Goal: Task Accomplishment & Management: Manage account settings

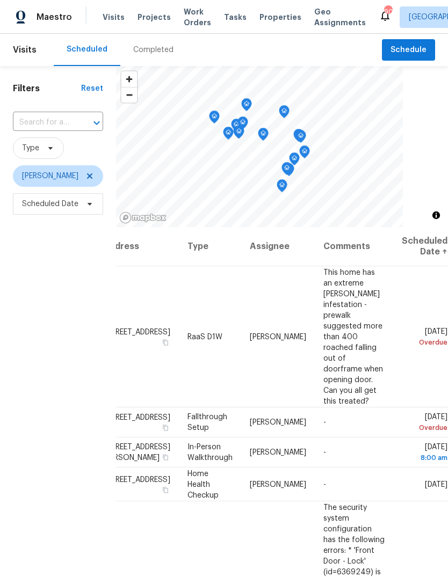
scroll to position [0, 86]
click at [0, 0] on icon at bounding box center [0, 0] width 0 height 0
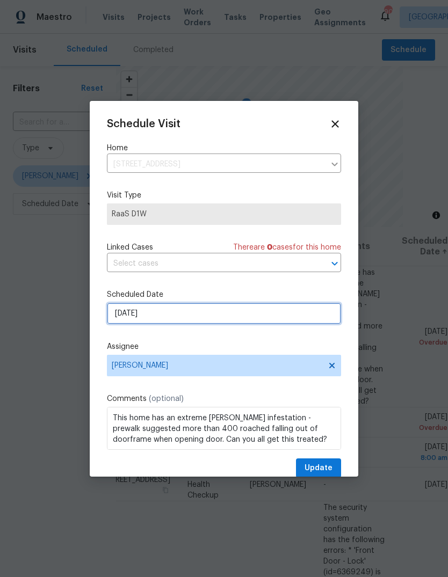
click at [305, 315] on input "10/7/2025" at bounding box center [224, 313] width 234 height 21
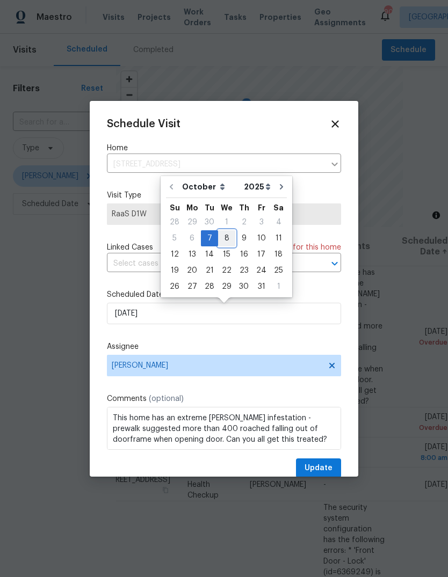
click at [226, 238] on div "8" at bounding box center [226, 238] width 17 height 15
type input "10/8/2025"
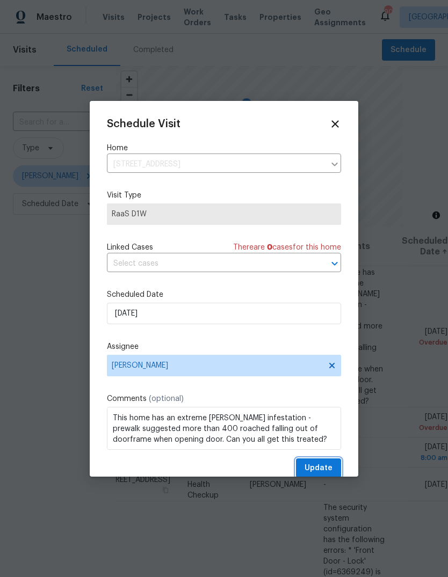
click at [331, 470] on span "Update" at bounding box center [318, 468] width 28 height 13
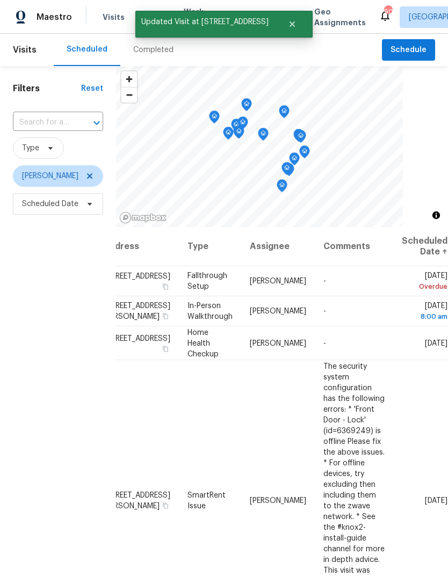
click at [0, 0] on icon at bounding box center [0, 0] width 0 height 0
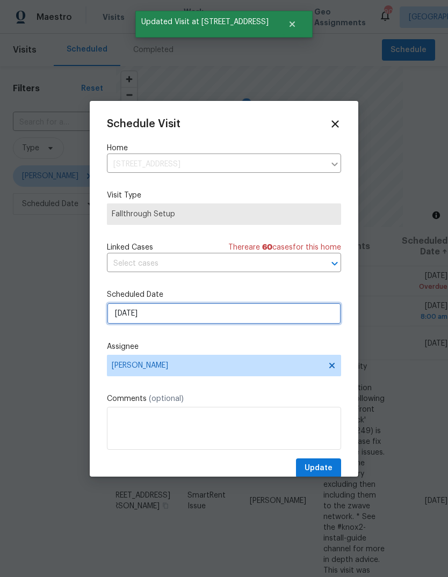
click at [306, 318] on input "10/7/2025" at bounding box center [224, 313] width 234 height 21
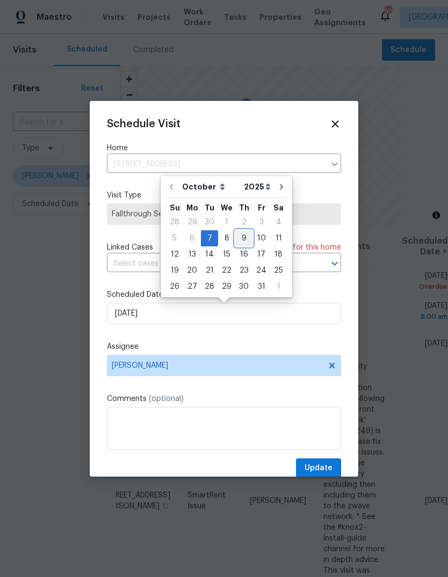
click at [242, 238] on div "9" at bounding box center [243, 238] width 17 height 15
type input "10/9/2025"
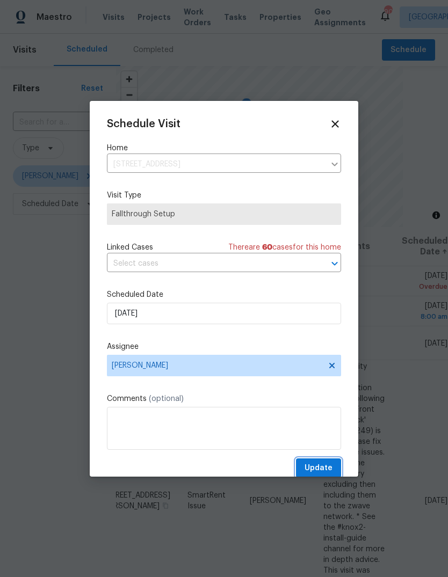
click at [334, 469] on button "Update" at bounding box center [318, 468] width 45 height 20
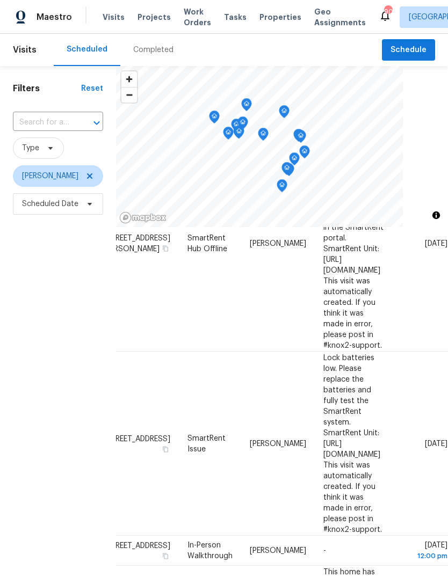
scroll to position [542, 86]
click at [0, 0] on icon at bounding box center [0, 0] width 0 height 0
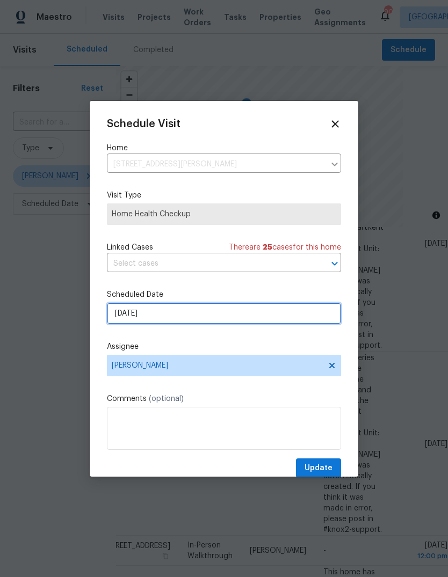
click at [318, 319] on input "10/8/2025" at bounding box center [224, 313] width 234 height 21
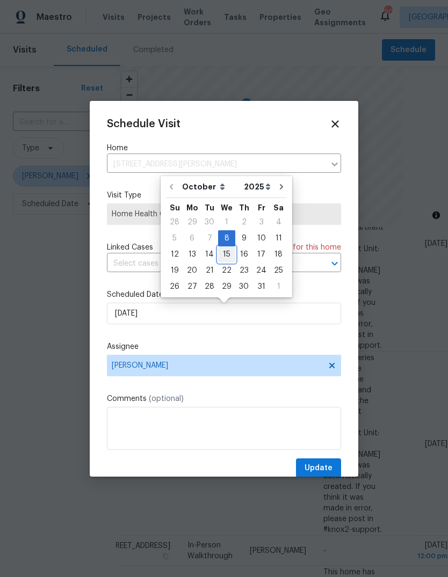
click at [225, 257] on div "15" at bounding box center [226, 254] width 17 height 15
type input "10/15/2025"
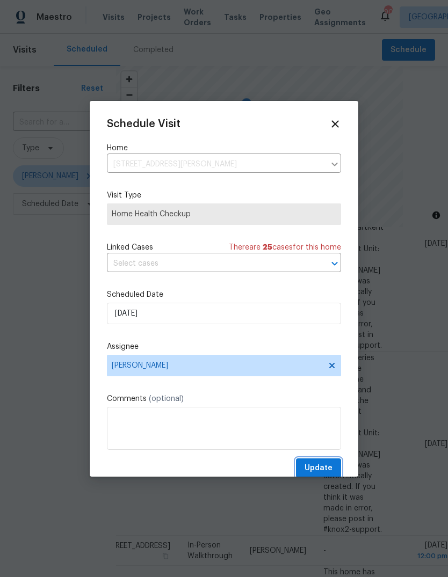
click at [326, 470] on span "Update" at bounding box center [318, 468] width 28 height 13
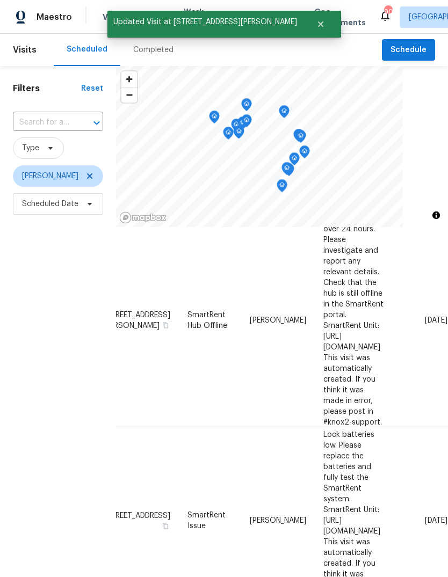
scroll to position [465, 92]
click at [0, 0] on icon at bounding box center [0, 0] width 0 height 0
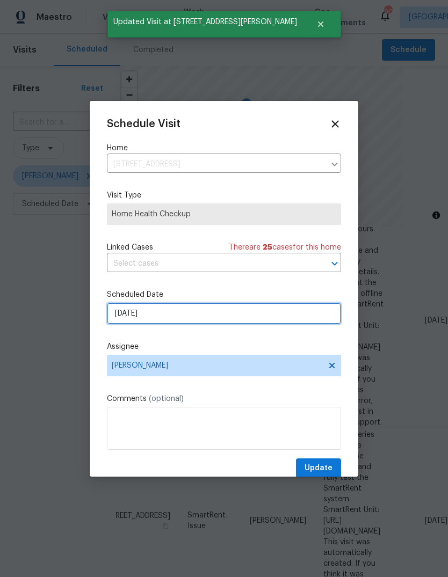
click at [291, 315] on input "10/8/2025" at bounding box center [224, 313] width 234 height 21
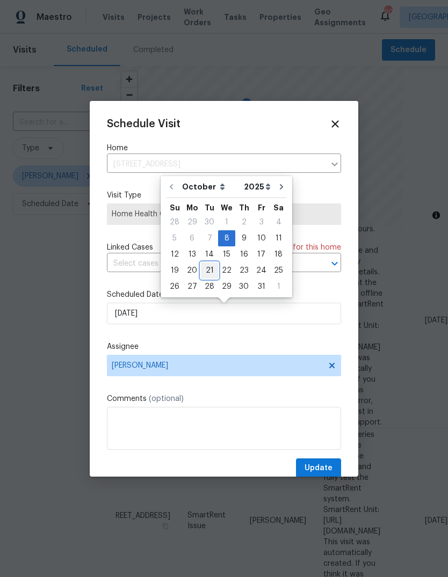
click at [208, 274] on div "21" at bounding box center [209, 270] width 17 height 15
type input "10/21/2025"
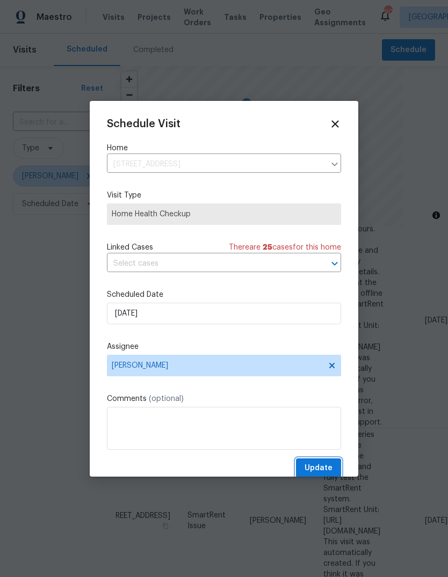
click at [325, 463] on button "Update" at bounding box center [318, 468] width 45 height 20
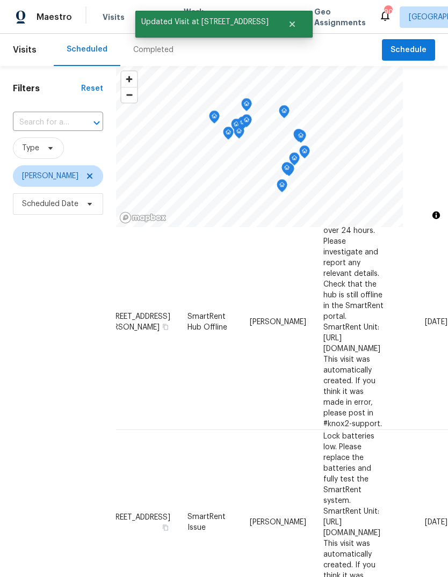
scroll to position [462, 92]
click at [0, 0] on icon at bounding box center [0, 0] width 0 height 0
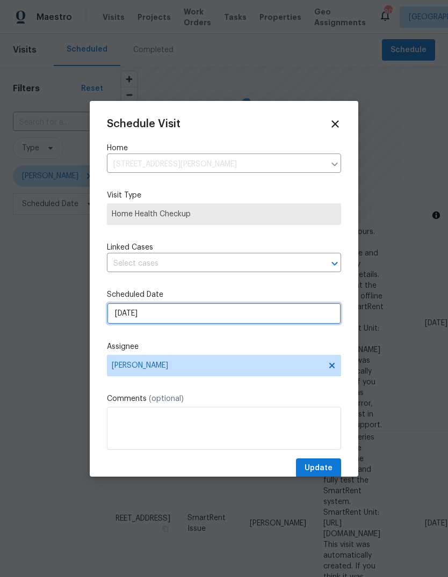
click at [308, 317] on input "10/8/2025" at bounding box center [224, 313] width 234 height 21
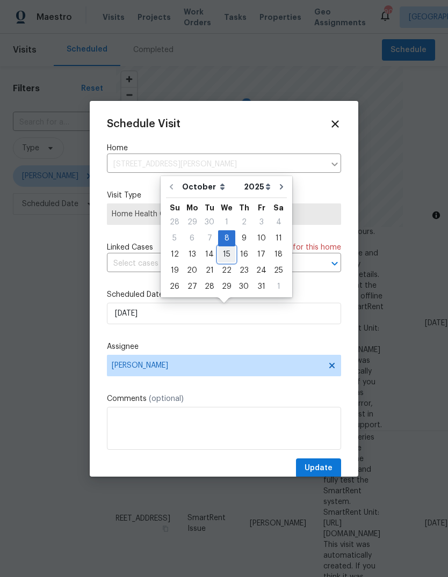
click at [227, 255] on div "15" at bounding box center [226, 254] width 17 height 15
type input "10/15/2025"
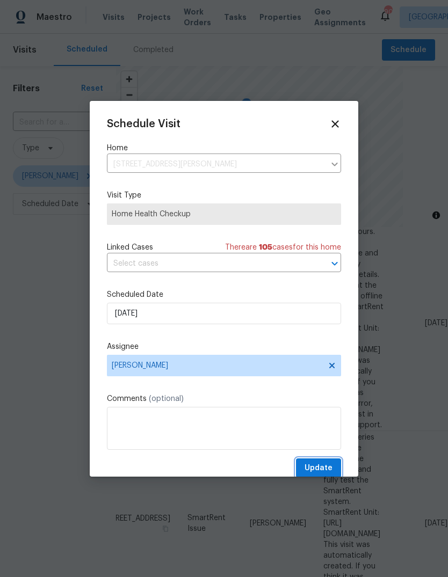
click at [333, 469] on button "Update" at bounding box center [318, 468] width 45 height 20
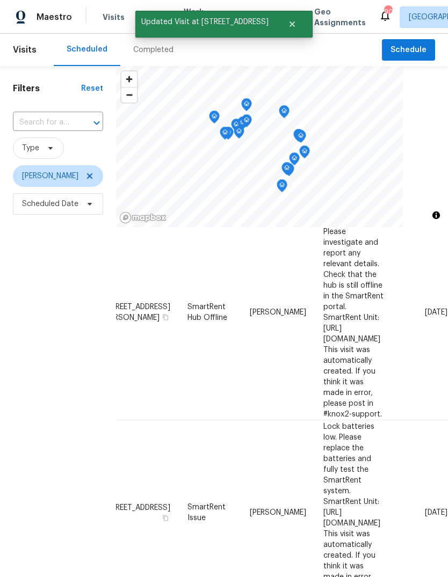
scroll to position [473, 92]
click at [0, 0] on icon at bounding box center [0, 0] width 0 height 0
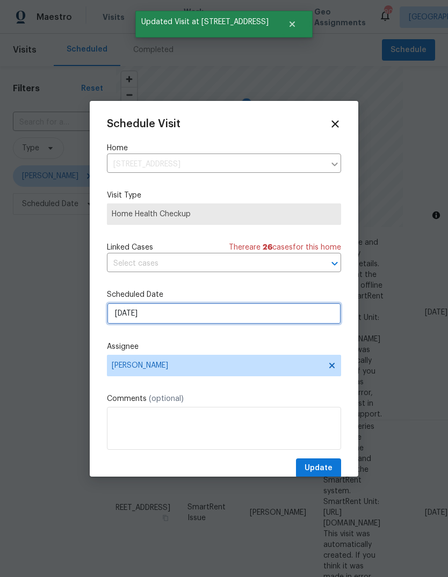
click at [315, 318] on input "10/8/2025" at bounding box center [224, 313] width 234 height 21
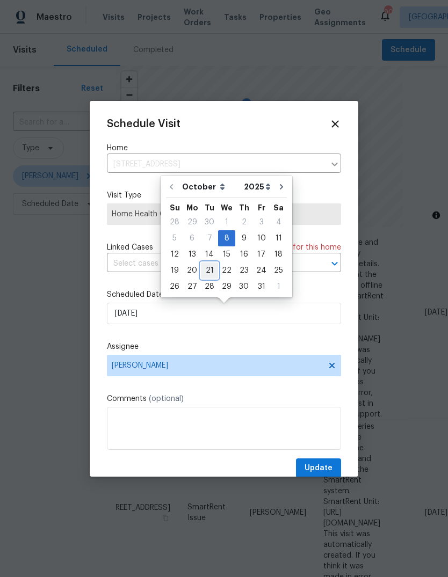
click at [210, 270] on div "21" at bounding box center [209, 270] width 17 height 15
type input "10/21/2025"
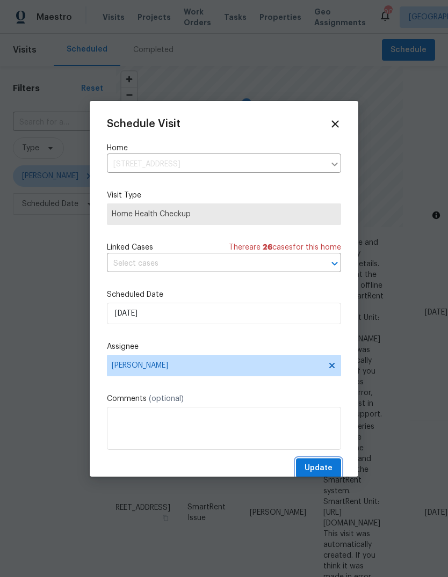
click at [330, 468] on span "Update" at bounding box center [318, 468] width 28 height 13
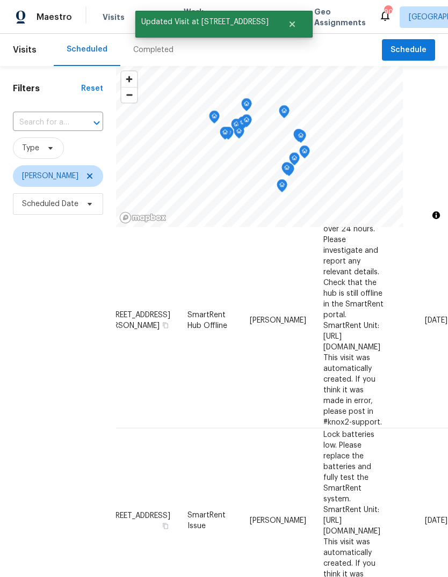
scroll to position [465, 92]
click at [0, 0] on icon at bounding box center [0, 0] width 0 height 0
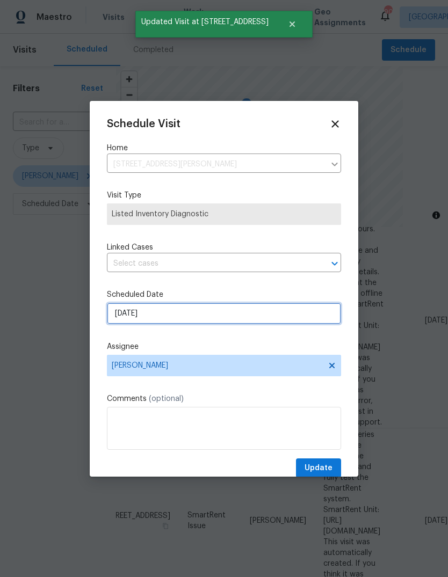
click at [312, 319] on input "10/8/2025" at bounding box center [224, 313] width 234 height 21
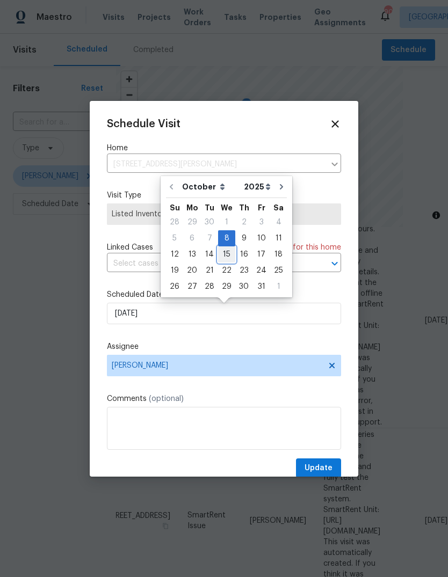
click at [227, 253] on div "15" at bounding box center [226, 254] width 17 height 15
type input "10/15/2025"
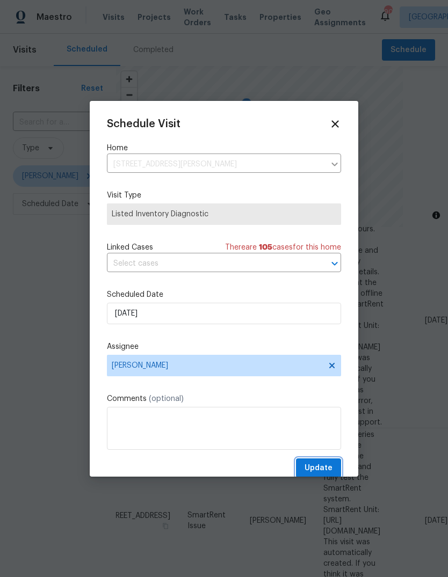
click at [334, 465] on button "Update" at bounding box center [318, 468] width 45 height 20
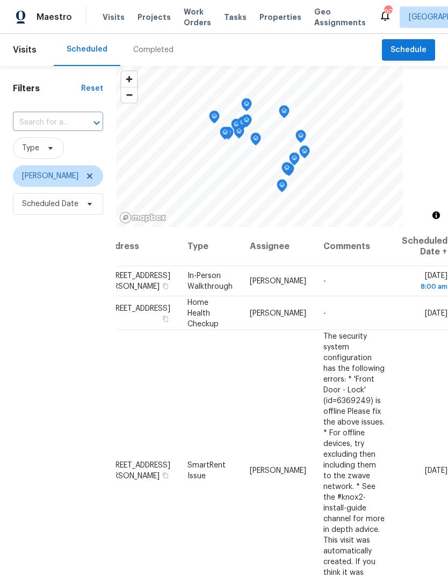
scroll to position [0, 92]
click at [0, 0] on icon at bounding box center [0, 0] width 0 height 0
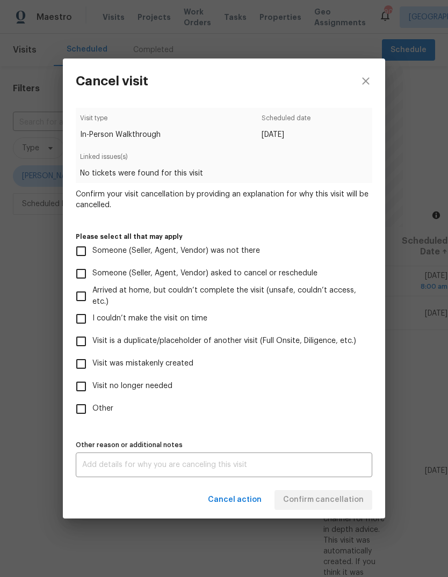
click at [298, 275] on span "Someone (Seller, Agent, Vendor) asked to cancel or reschedule" at bounding box center [204, 273] width 225 height 11
click at [92, 275] on input "Someone (Seller, Agent, Vendor) asked to cancel or reschedule" at bounding box center [81, 273] width 23 height 23
checkbox input "true"
click at [342, 498] on span "Confirm cancellation" at bounding box center [323, 499] width 81 height 13
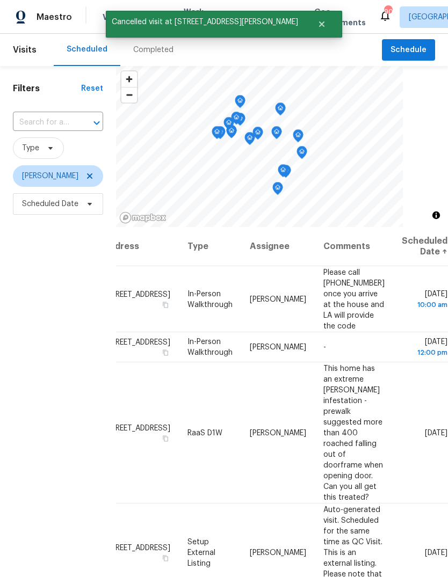
scroll to position [0, 0]
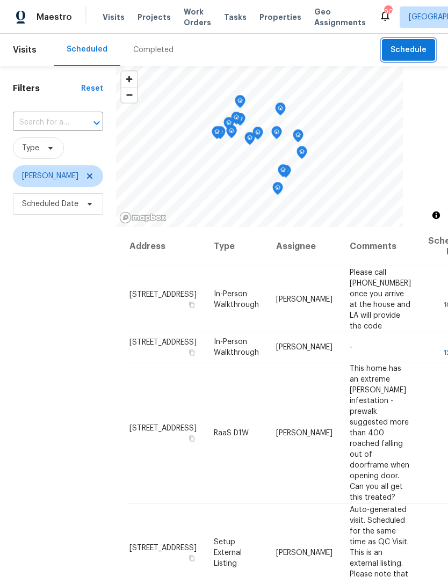
click at [404, 47] on span "Schedule" at bounding box center [408, 49] width 36 height 13
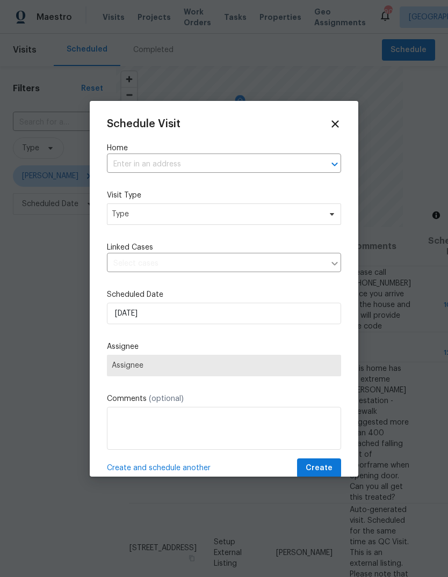
click at [281, 167] on input "text" at bounding box center [209, 164] width 204 height 17
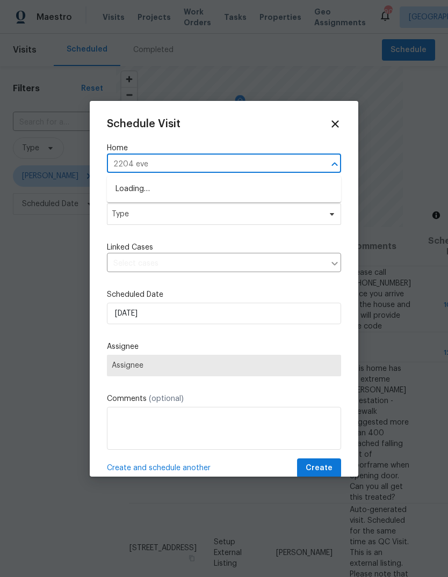
type input "2204 even"
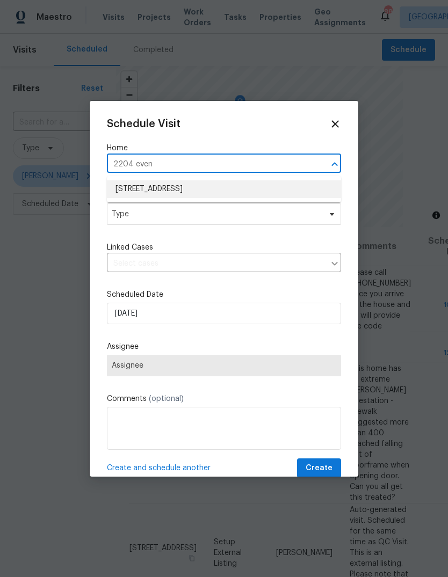
click at [252, 187] on li "2204 Evening Mist Ln, Conyers, GA 30012" at bounding box center [224, 189] width 234 height 18
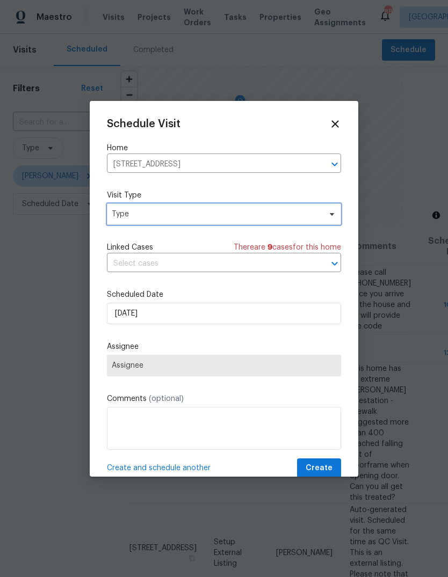
click at [320, 218] on span "Type" at bounding box center [224, 213] width 234 height 21
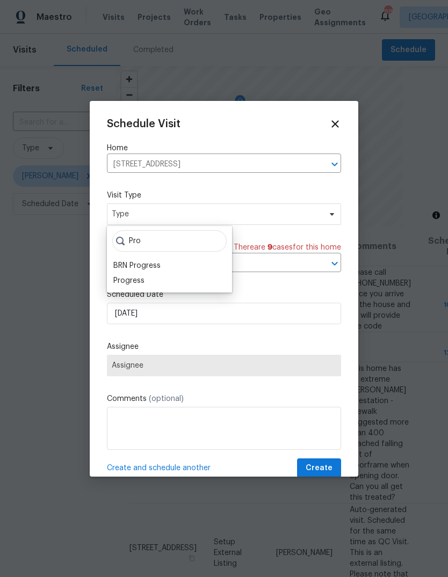
type input "Pro"
click at [127, 277] on div "Progress" at bounding box center [128, 280] width 31 height 11
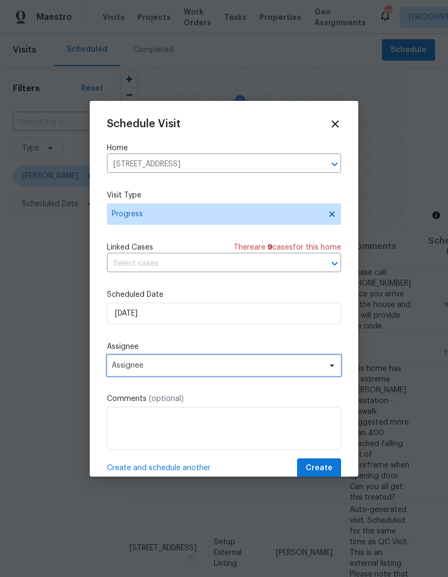
click at [141, 366] on span "Assignee" at bounding box center [217, 365] width 210 height 9
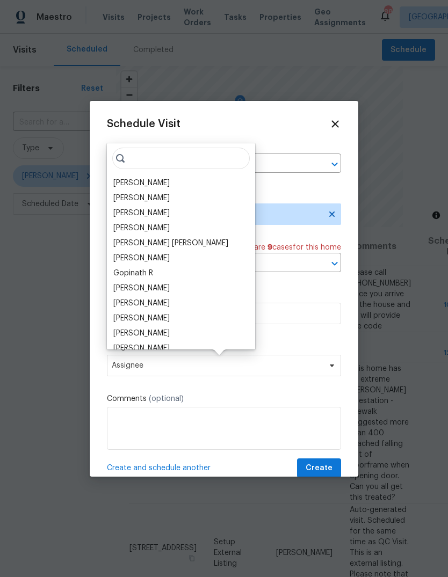
click at [136, 185] on div "[PERSON_NAME]" at bounding box center [141, 183] width 56 height 11
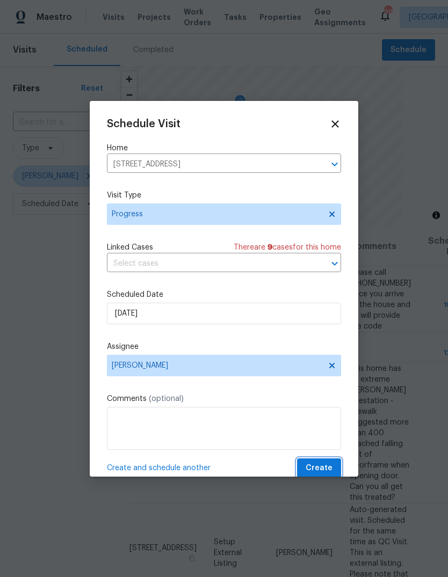
click at [330, 466] on span "Create" at bounding box center [318, 468] width 27 height 13
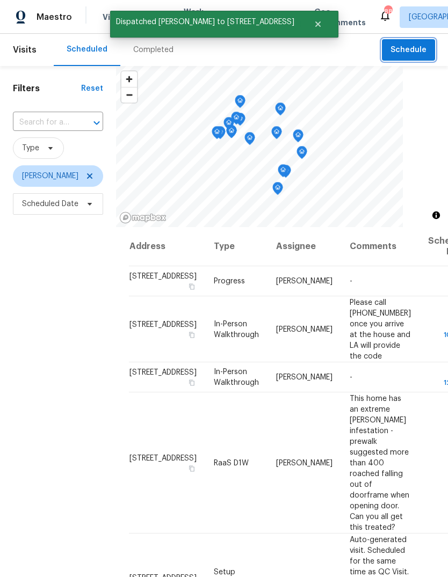
click at [407, 53] on span "Schedule" at bounding box center [408, 49] width 36 height 13
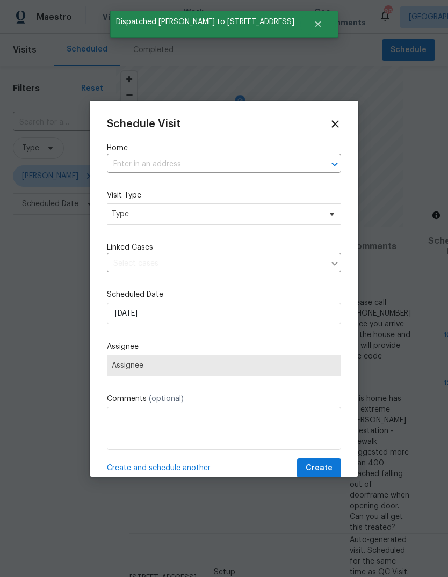
click at [286, 156] on input "text" at bounding box center [209, 164] width 204 height 17
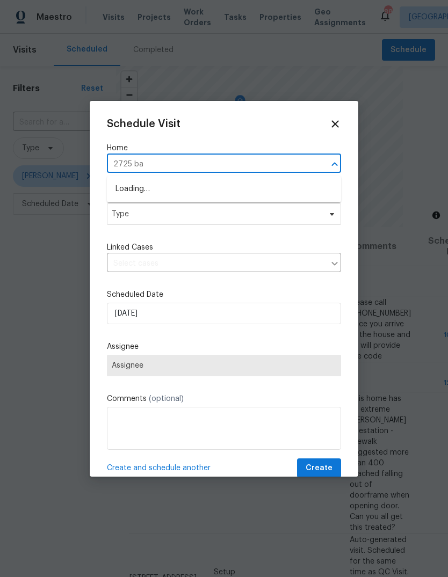
type input "2725 bai"
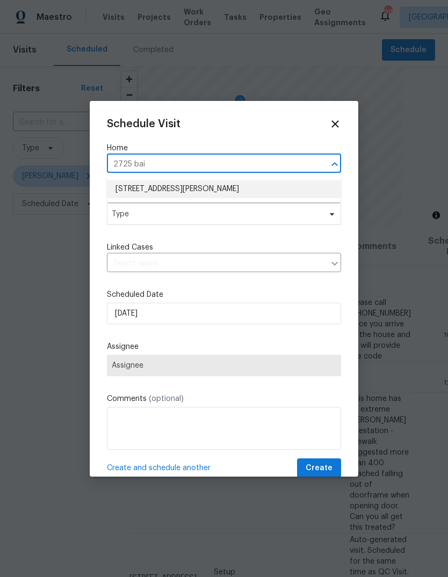
click at [235, 184] on li "2725 Bailey Pl NE, Conyers, GA 30013" at bounding box center [224, 189] width 234 height 18
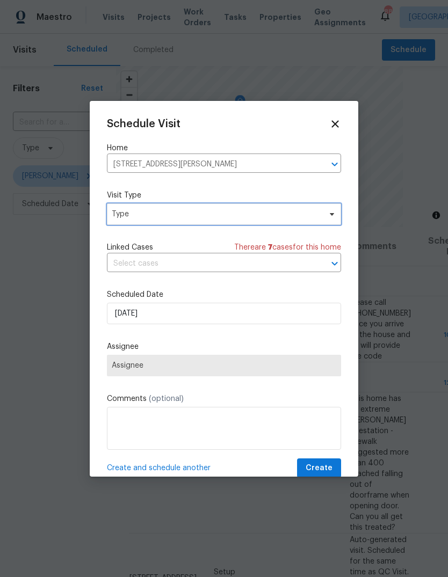
click at [263, 220] on span "Type" at bounding box center [216, 214] width 209 height 11
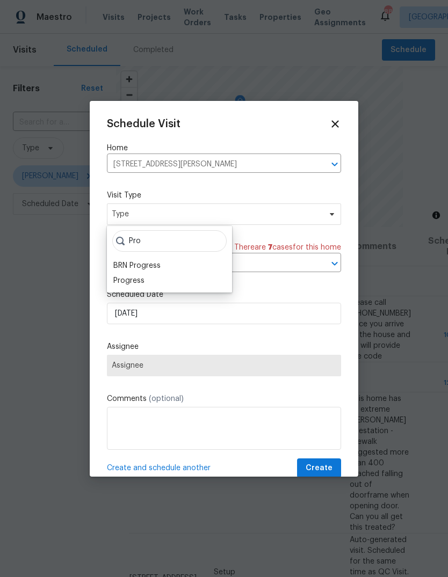
type input "Pro"
click at [123, 286] on div "Progress" at bounding box center [128, 280] width 31 height 11
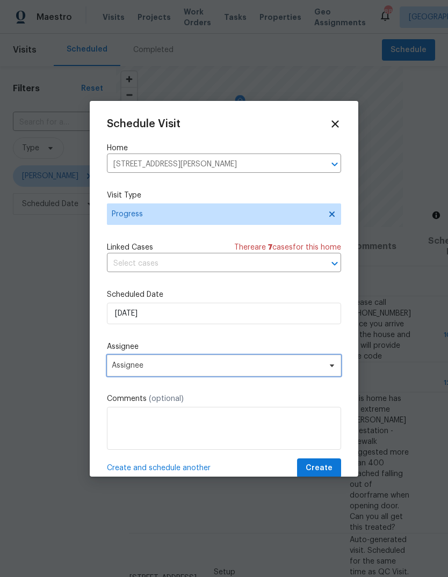
click at [135, 367] on span "Assignee" at bounding box center [217, 365] width 210 height 9
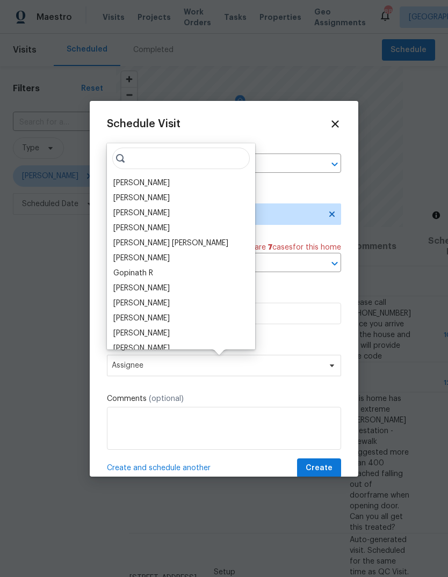
click at [129, 187] on div "[PERSON_NAME]" at bounding box center [141, 183] width 56 height 11
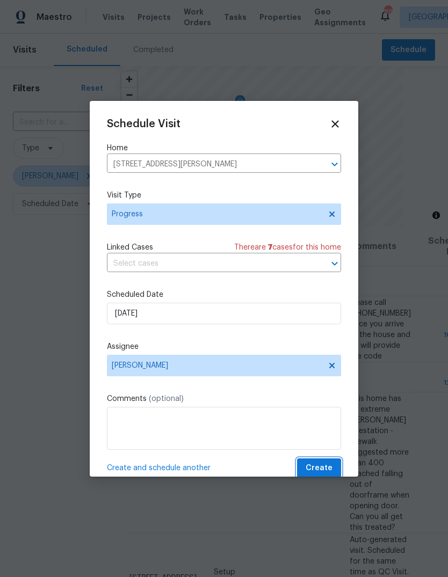
click at [338, 463] on button "Create" at bounding box center [319, 468] width 44 height 20
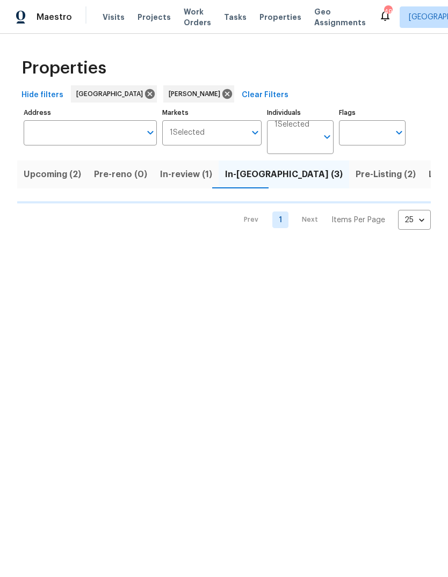
scroll to position [0, 20]
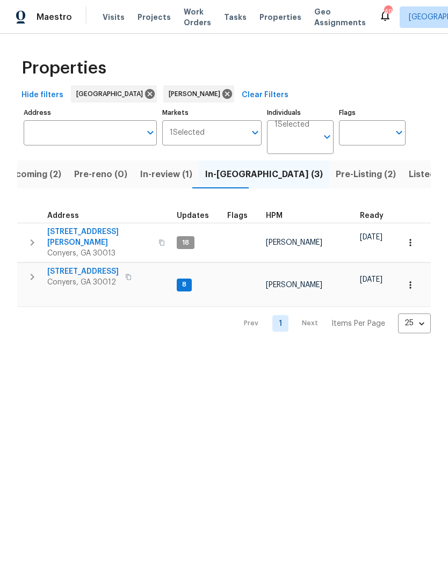
click at [31, 236] on icon "button" at bounding box center [32, 242] width 13 height 13
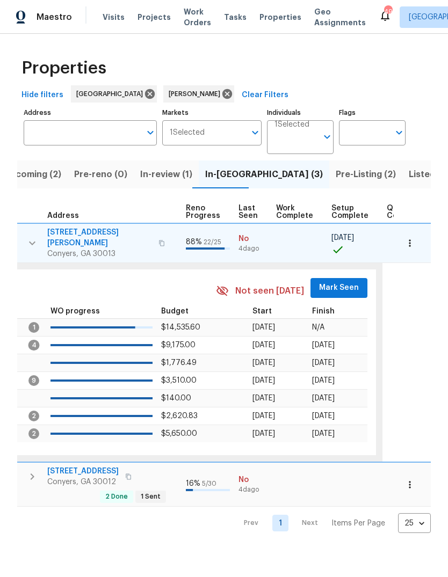
scroll to position [0, 473]
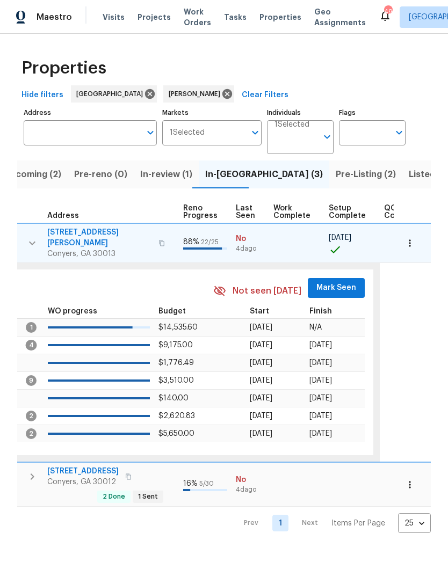
click at [330, 281] on span "Mark Seen" at bounding box center [336, 287] width 40 height 13
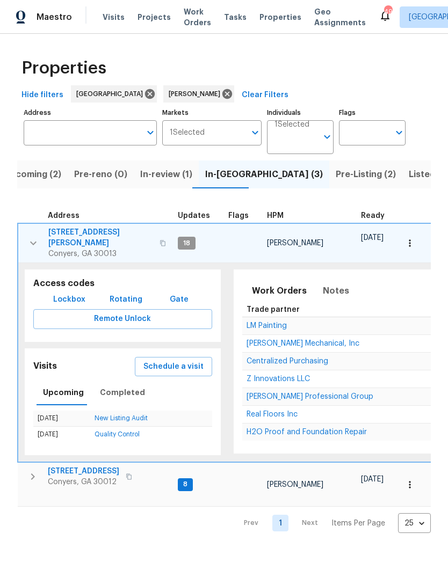
scroll to position [0, 0]
click at [33, 237] on icon "button" at bounding box center [33, 243] width 13 height 13
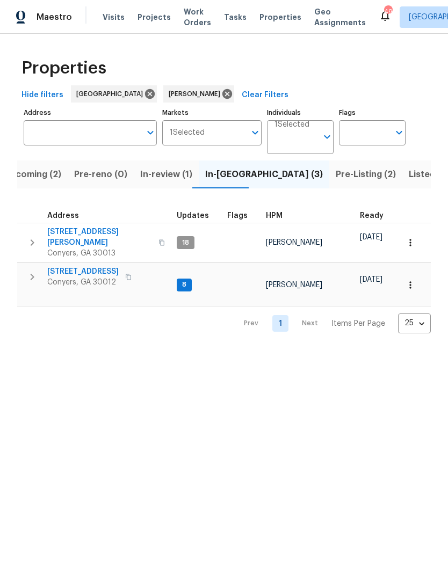
click at [34, 271] on icon "button" at bounding box center [32, 277] width 13 height 13
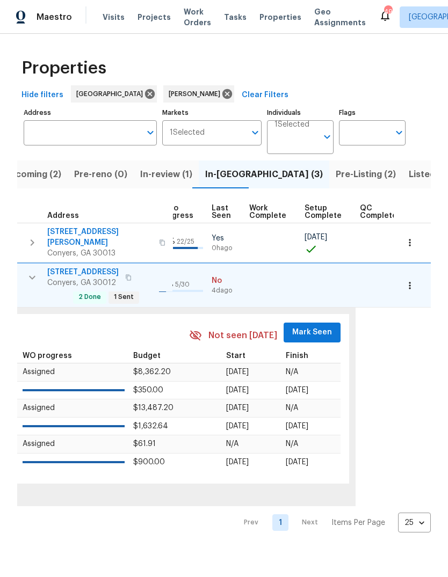
click at [309, 326] on span "Mark Seen" at bounding box center [312, 332] width 40 height 13
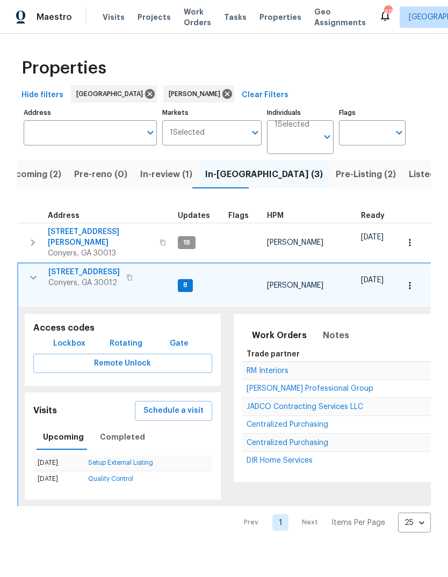
click at [69, 267] on span "[STREET_ADDRESS]" at bounding box center [83, 272] width 71 height 11
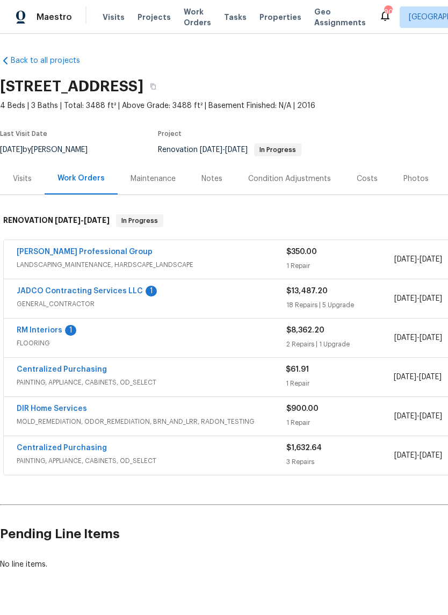
click at [57, 250] on link "Ramsey's Professional Group" at bounding box center [85, 252] width 136 height 8
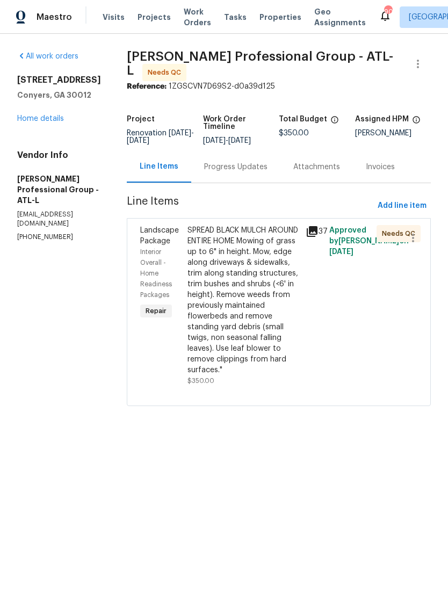
click at [316, 235] on icon at bounding box center [312, 231] width 11 height 11
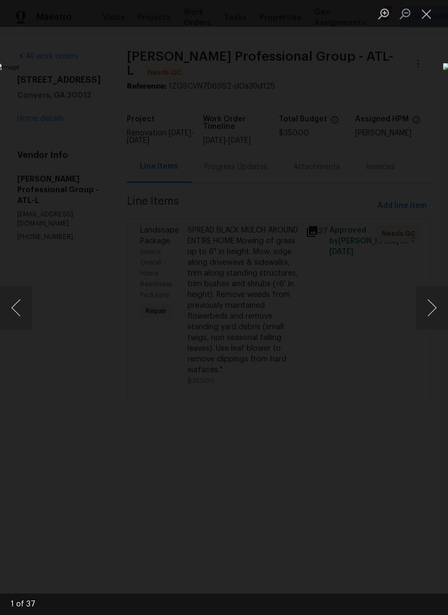
click at [434, 299] on button "Next image" at bounding box center [431, 307] width 32 height 43
click at [432, 300] on button "Next image" at bounding box center [431, 307] width 32 height 43
click at [431, 297] on button "Next image" at bounding box center [431, 307] width 32 height 43
click at [432, 311] on button "Next image" at bounding box center [431, 307] width 32 height 43
click at [432, 308] on button "Next image" at bounding box center [431, 307] width 32 height 43
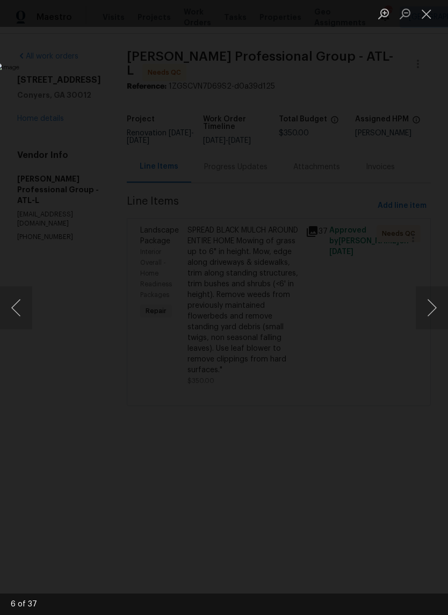
click at [433, 311] on button "Next image" at bounding box center [431, 307] width 32 height 43
click at [431, 308] on button "Next image" at bounding box center [431, 307] width 32 height 43
click at [432, 306] on button "Next image" at bounding box center [431, 307] width 32 height 43
click at [432, 303] on button "Next image" at bounding box center [431, 307] width 32 height 43
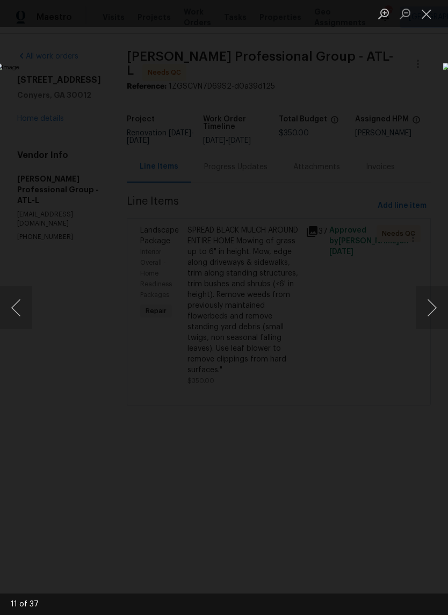
click at [435, 312] on button "Next image" at bounding box center [431, 307] width 32 height 43
click at [434, 307] on button "Next image" at bounding box center [431, 307] width 32 height 43
click at [432, 305] on button "Next image" at bounding box center [431, 307] width 32 height 43
click at [22, 286] on button "Previous image" at bounding box center [16, 307] width 32 height 43
click at [435, 303] on button "Next image" at bounding box center [431, 307] width 32 height 43
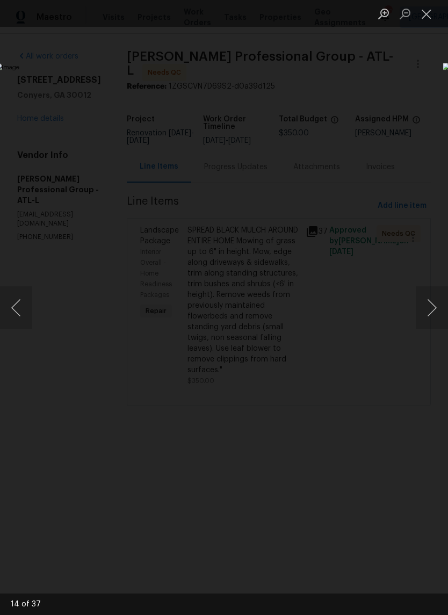
click at [435, 305] on button "Next image" at bounding box center [431, 307] width 32 height 43
click at [435, 306] on button "Next image" at bounding box center [431, 307] width 32 height 43
click at [433, 317] on button "Next image" at bounding box center [431, 307] width 32 height 43
click at [430, 15] on button "Close lightbox" at bounding box center [425, 13] width 21 height 19
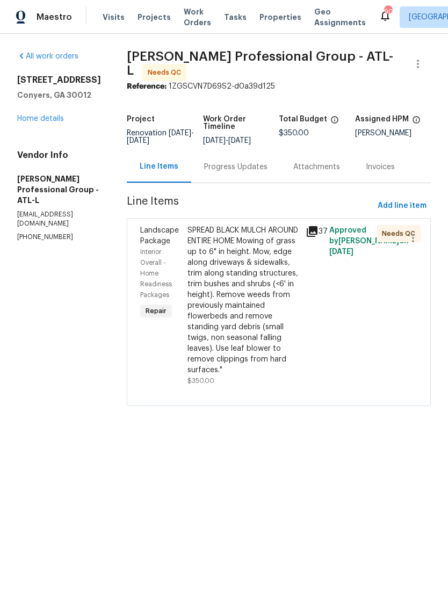
click at [42, 122] on link "Home details" at bounding box center [40, 119] width 47 height 8
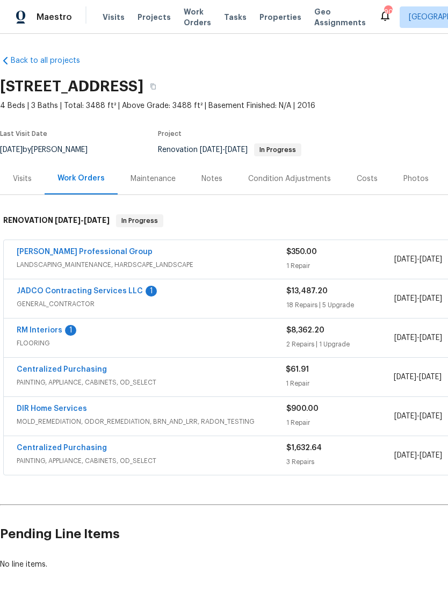
click at [42, 287] on link "JADCO Contracting Services LLC" at bounding box center [80, 291] width 126 height 8
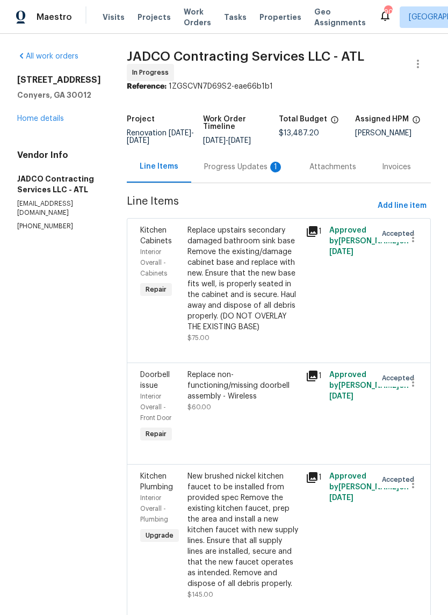
click at [261, 172] on div "Progress Updates 1" at bounding box center [243, 167] width 79 height 11
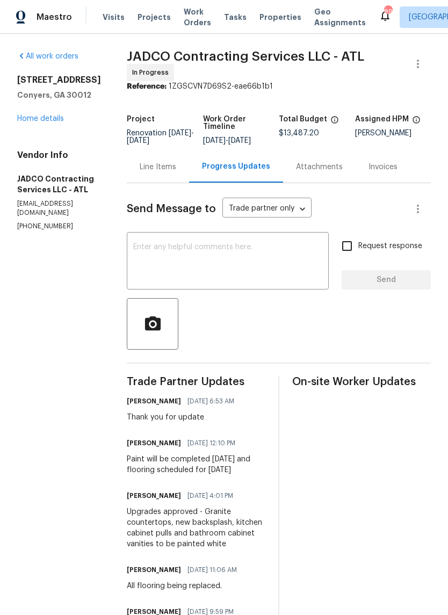
click at [34, 119] on link "Home details" at bounding box center [40, 119] width 47 height 8
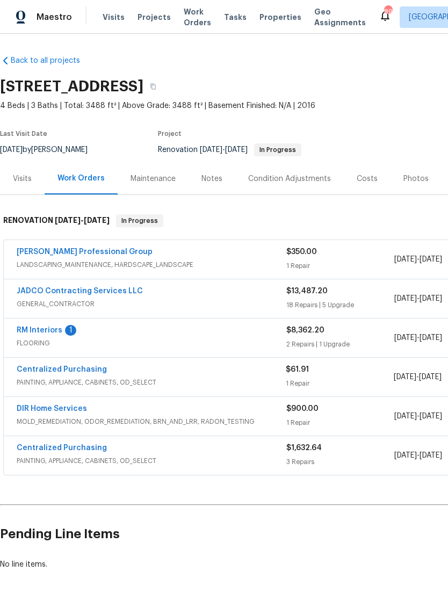
click at [38, 327] on link "RM Interiors" at bounding box center [40, 330] width 46 height 8
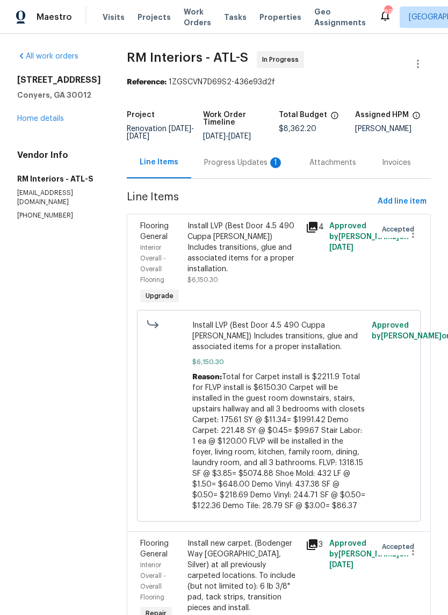
click at [270, 160] on div "1" at bounding box center [275, 162] width 11 height 11
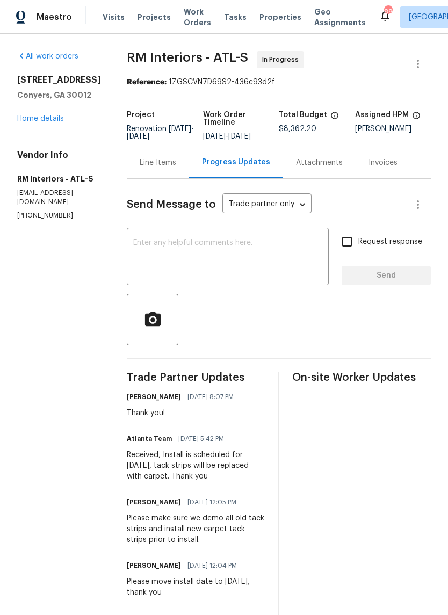
click at [46, 122] on link "Home details" at bounding box center [40, 119] width 47 height 8
